Goal: Task Accomplishment & Management: Manage account settings

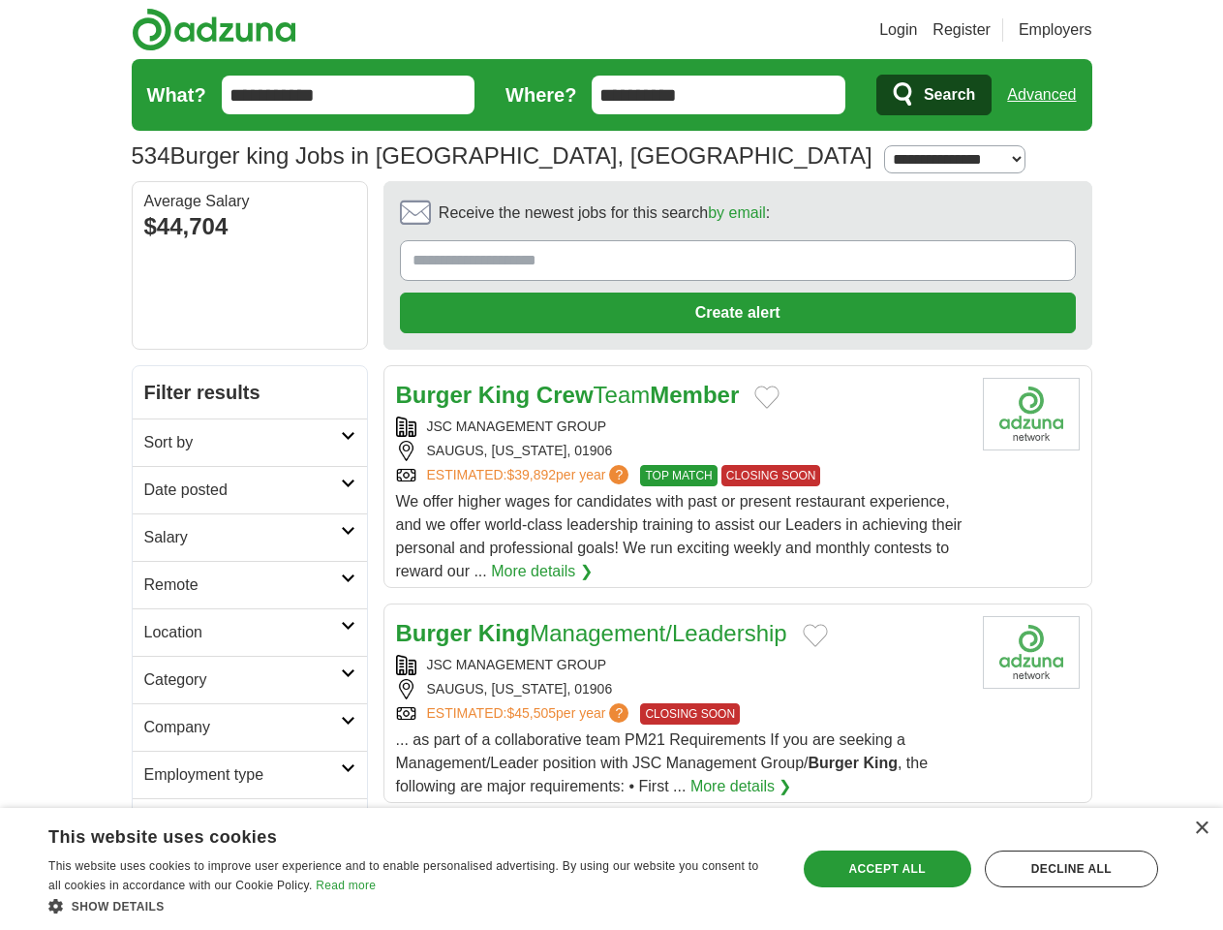
click at [917, 30] on link "Login" at bounding box center [898, 29] width 38 height 23
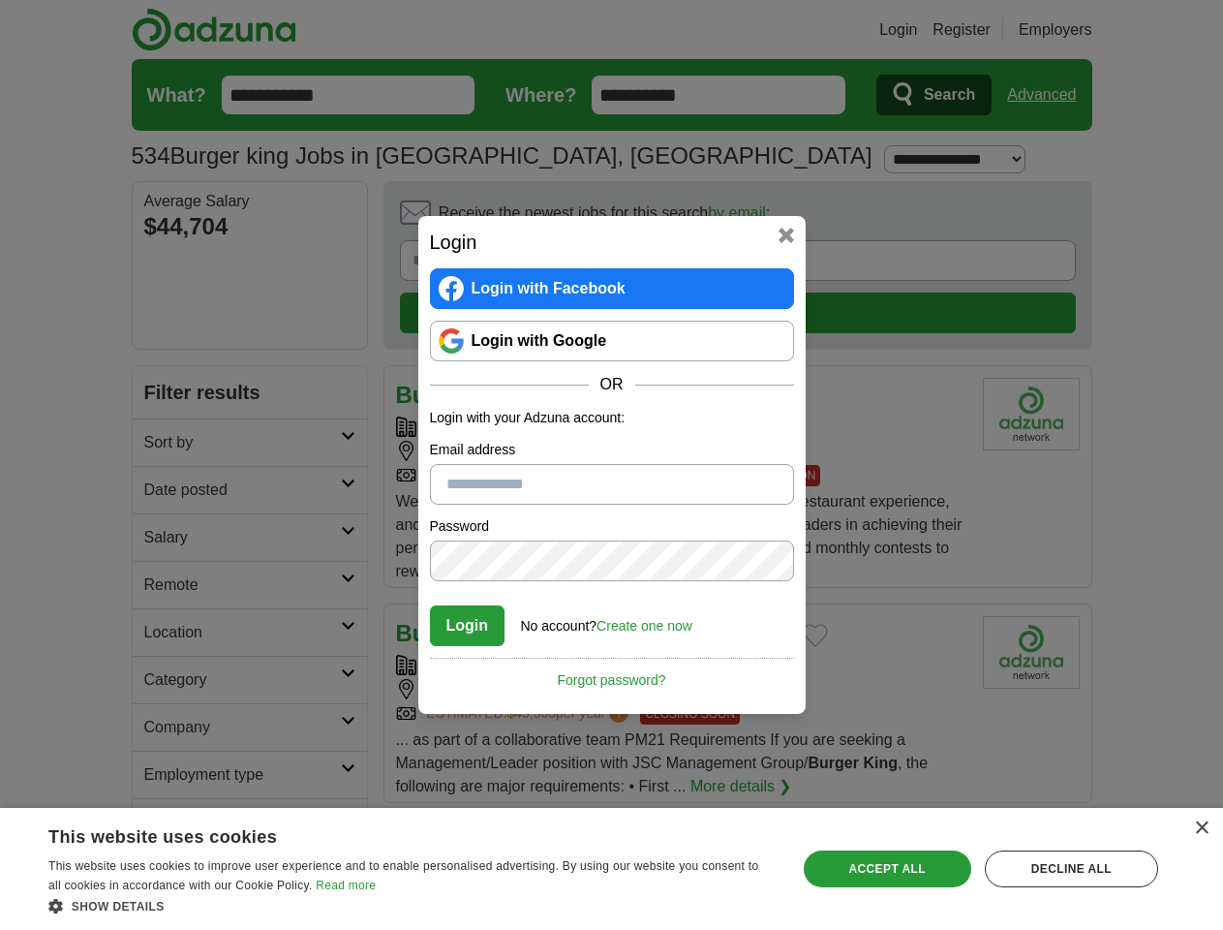
click at [1078, 30] on div "Login Login with Facebook Login with Google OR Login with your Adzuna account: …" at bounding box center [611, 465] width 1223 height 930
click at [1049, 95] on div "Login Login with Facebook Login with Google OR Login with your Adzuna account: …" at bounding box center [611, 465] width 1223 height 930
click at [684, 218] on div "Login Login with Facebook Login with Google OR Login with your Adzuna account: …" at bounding box center [611, 465] width 387 height 498
click at [1132, 219] on div "Login Login with Facebook Login with Google OR Login with your Adzuna account: …" at bounding box center [611, 465] width 1223 height 930
click at [163, 349] on div "Login Login with Facebook Login with Google OR Login with your Adzuna account: …" at bounding box center [611, 465] width 1223 height 930
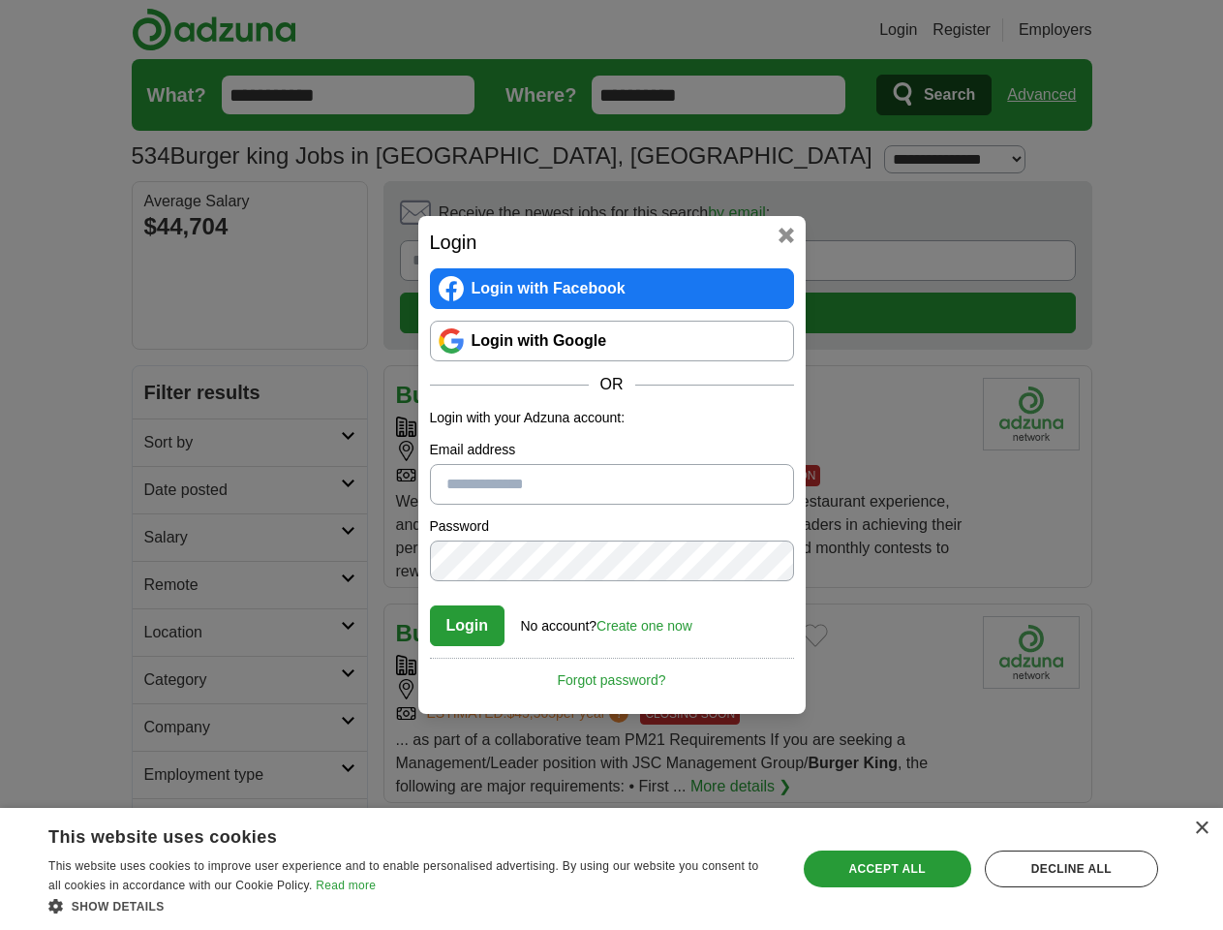
click at [163, 396] on div "Login Login with Facebook Login with Google OR Login with your Adzuna account: …" at bounding box center [611, 465] width 1223 height 930
click at [163, 443] on div "Login Login with Facebook Login with Google OR Login with your Adzuna account: …" at bounding box center [611, 465] width 1223 height 930
click at [163, 491] on div "Login Login with Facebook Login with Google OR Login with your Adzuna account: …" at bounding box center [611, 465] width 1223 height 930
click at [163, 538] on div "Login Login with Facebook Login with Google OR Login with your Adzuna account: …" at bounding box center [611, 465] width 1223 height 930
